Goal: Find specific page/section: Find specific page/section

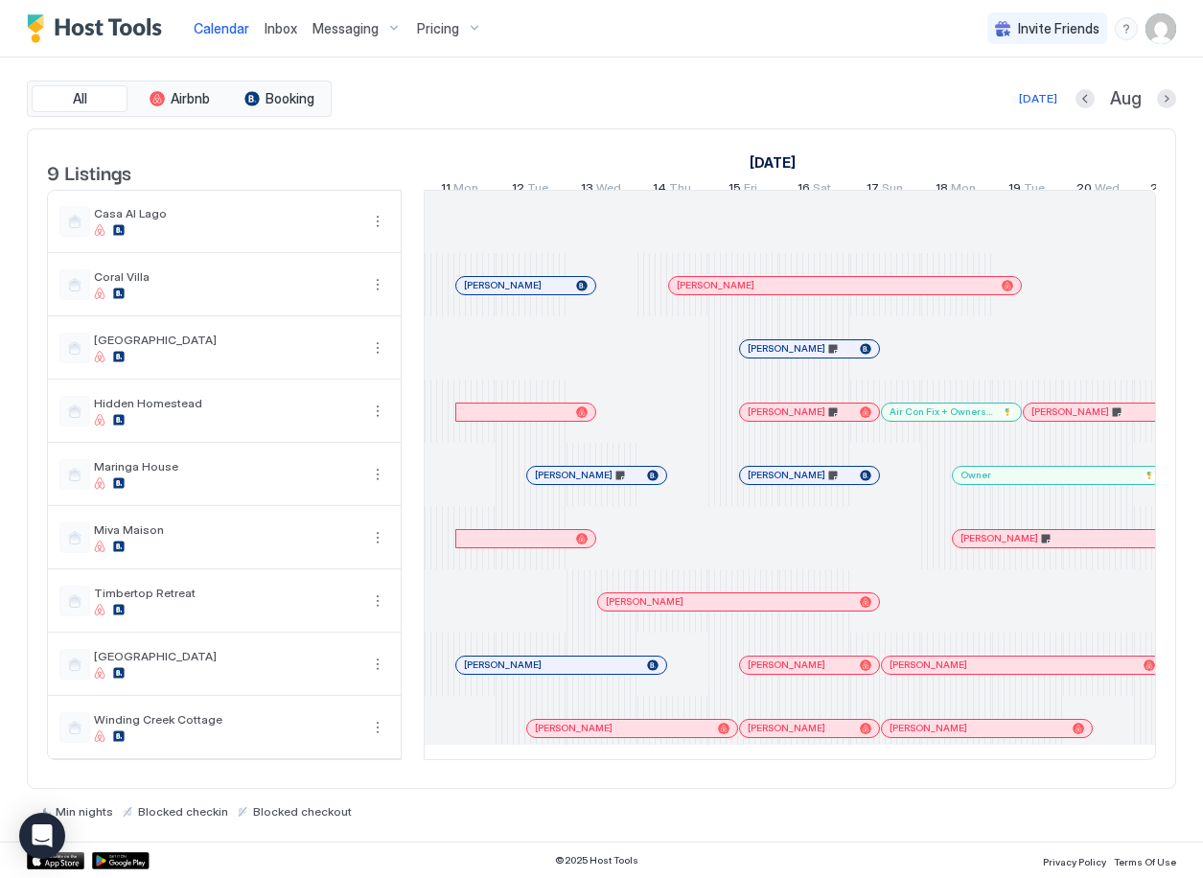
click at [269, 30] on span "Inbox" at bounding box center [281, 28] width 33 height 16
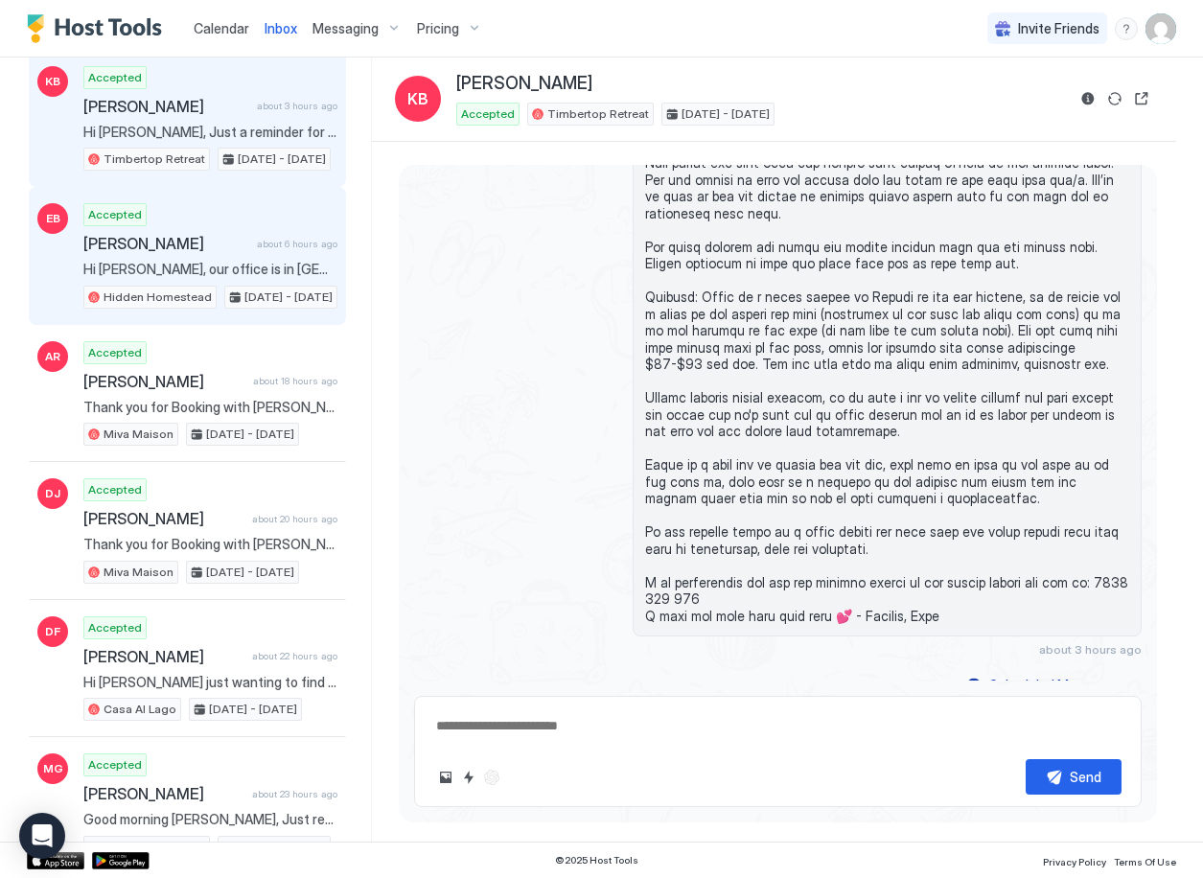
scroll to position [126, 0]
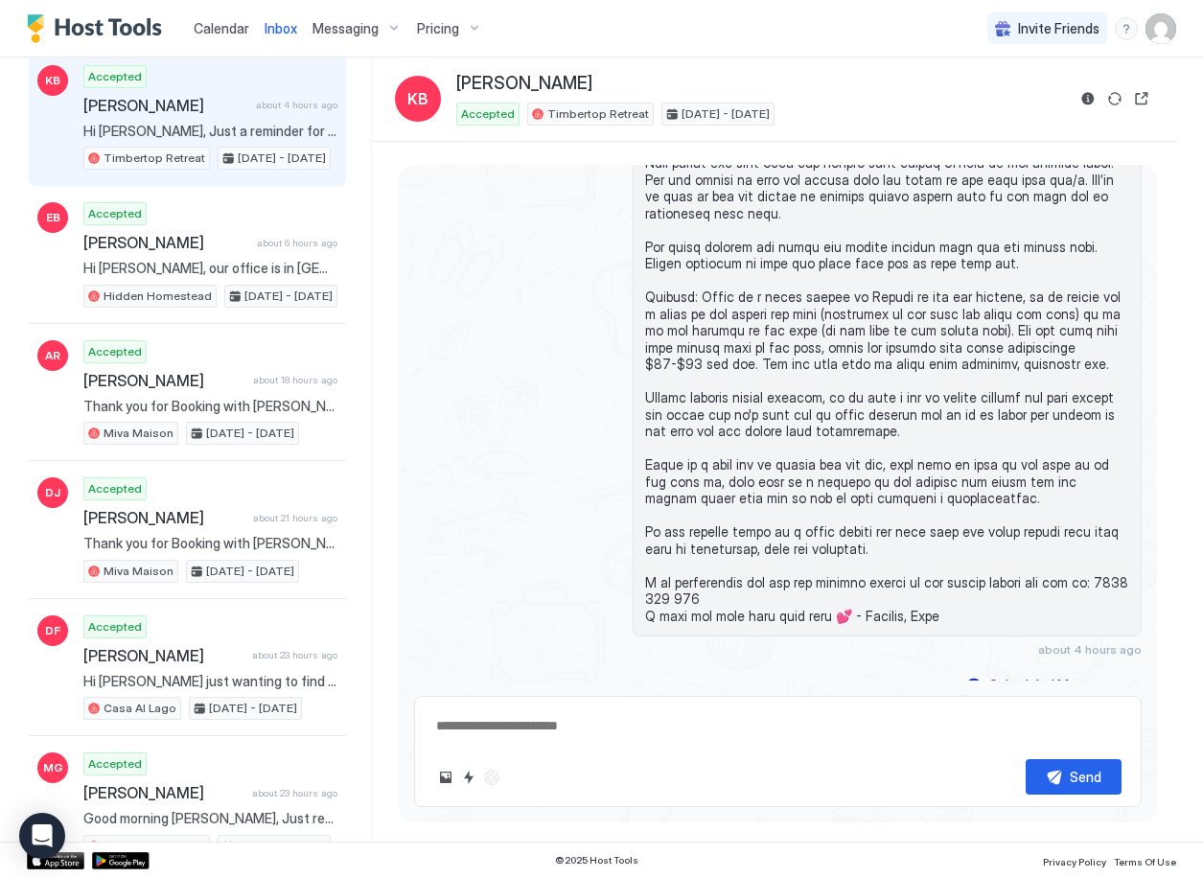
click at [205, 35] on span "Calendar" at bounding box center [222, 28] width 56 height 16
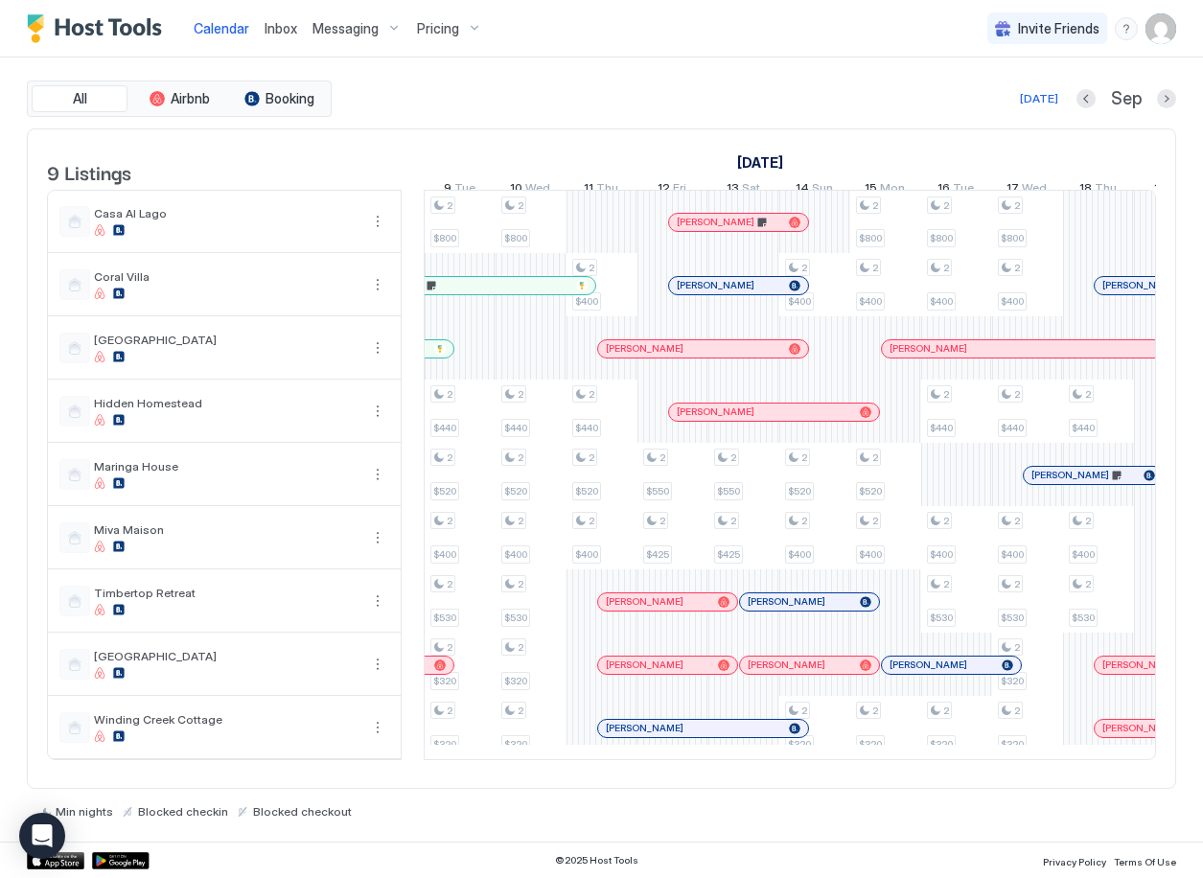
scroll to position [0, 2003]
